Goal: Task Accomplishment & Management: Complete application form

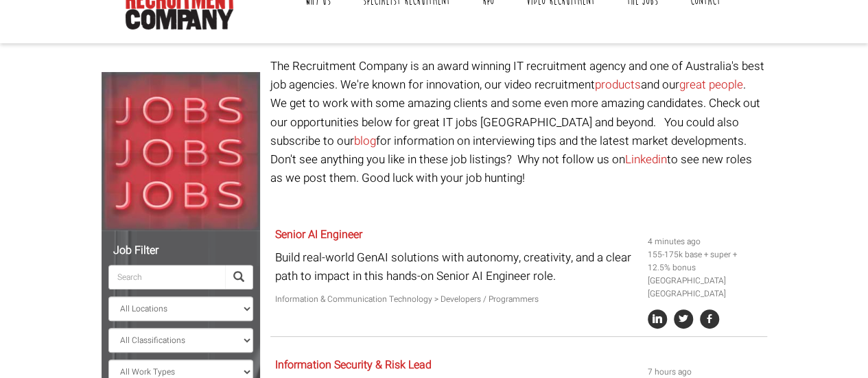
scroll to position [110, 0]
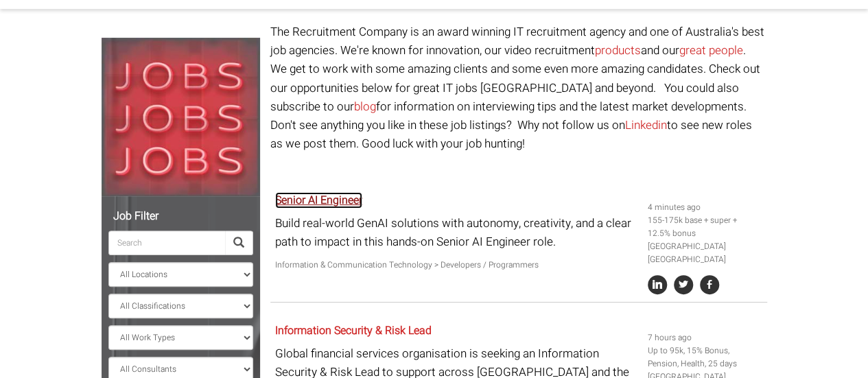
click at [336, 207] on link "Senior AI Engineer" at bounding box center [318, 200] width 87 height 16
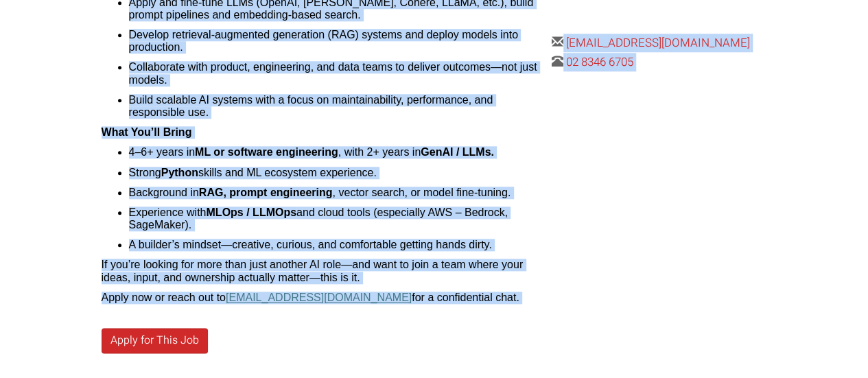
scroll to position [771, 0]
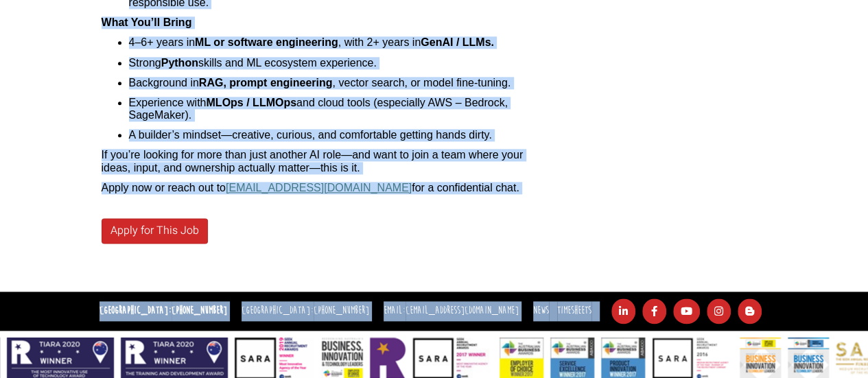
drag, startPoint x: 96, startPoint y: 134, endPoint x: 519, endPoint y: 173, distance: 425.1
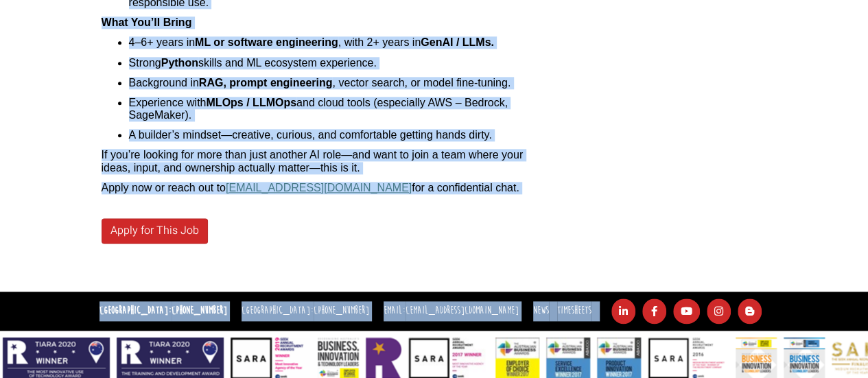
copy div "Loremi DO Sitametc Adipis EL Seddoeiu Temp-Inci | Utlaboree Do’ma aliquae admi …"
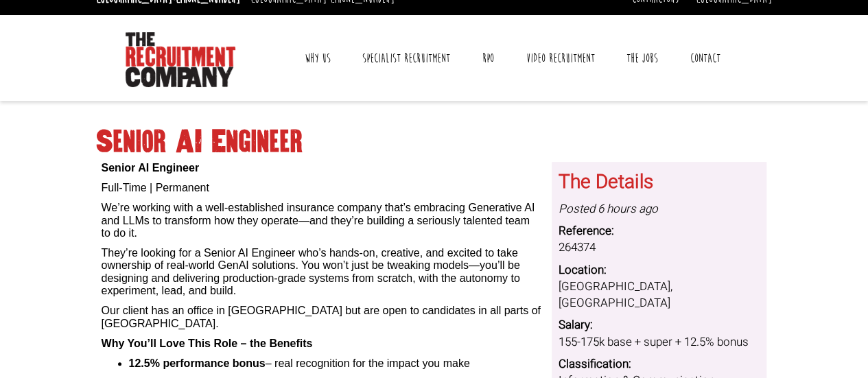
scroll to position [14, 0]
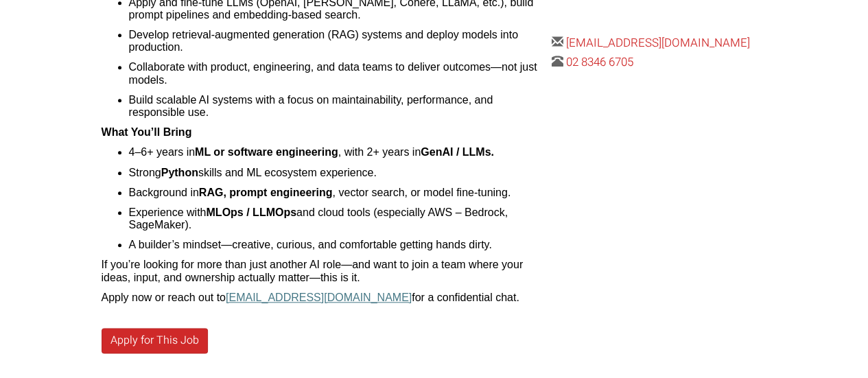
scroll to position [771, 0]
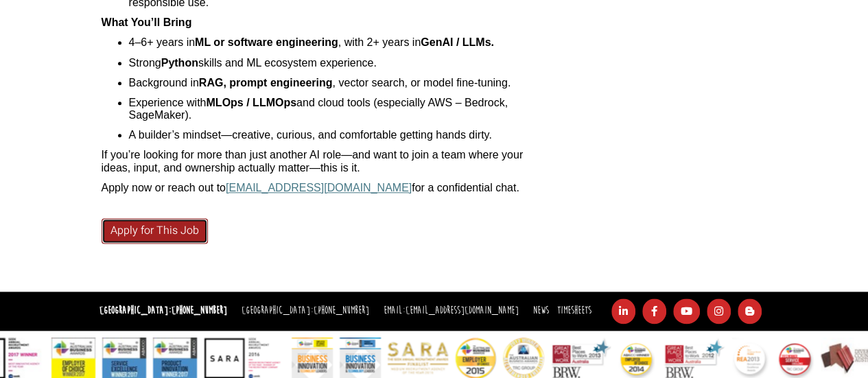
click at [132, 218] on link "Apply for This Job" at bounding box center [155, 230] width 106 height 25
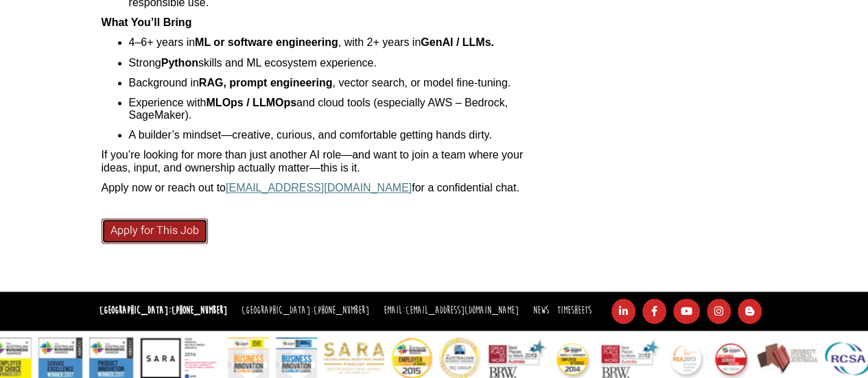
scroll to position [0, 0]
